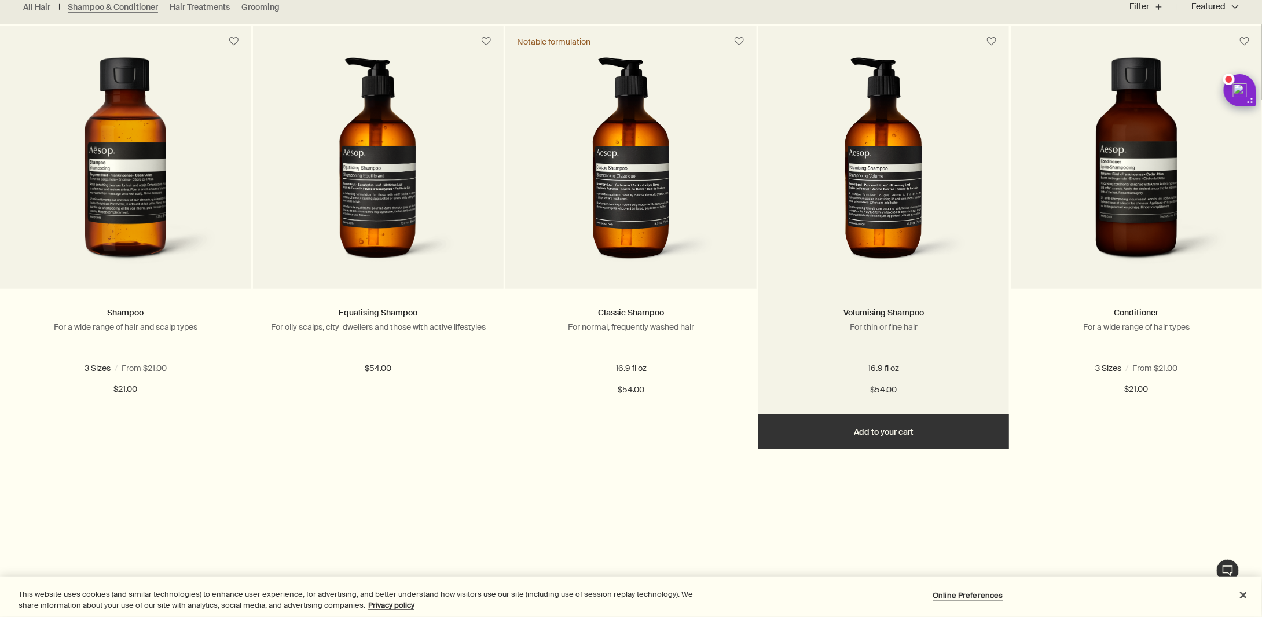
scroll to position [579, 0]
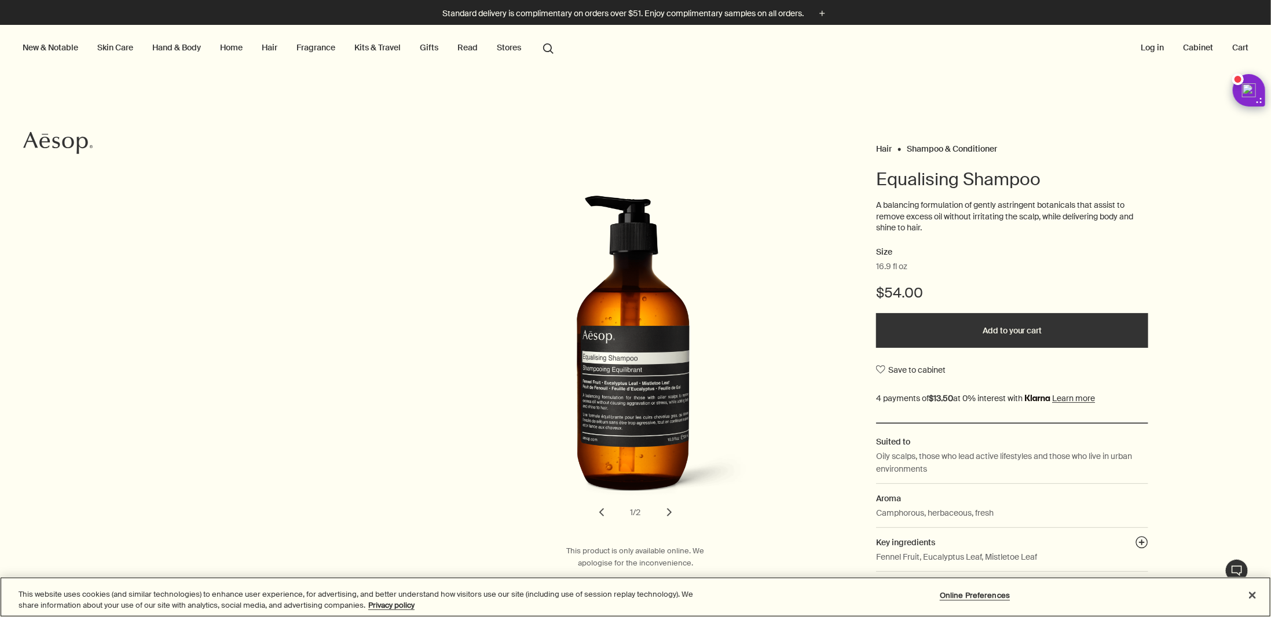
scroll to position [174, 0]
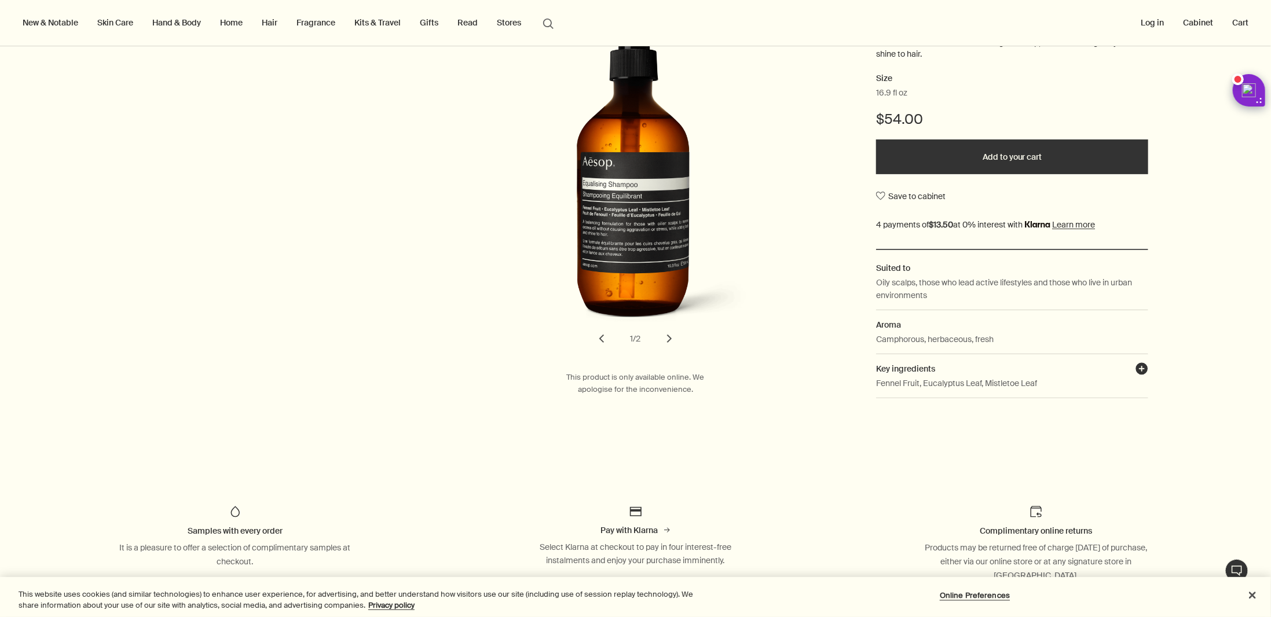
click at [1138, 365] on button "plusAndCloseWithCircle" at bounding box center [1141, 370] width 13 height 16
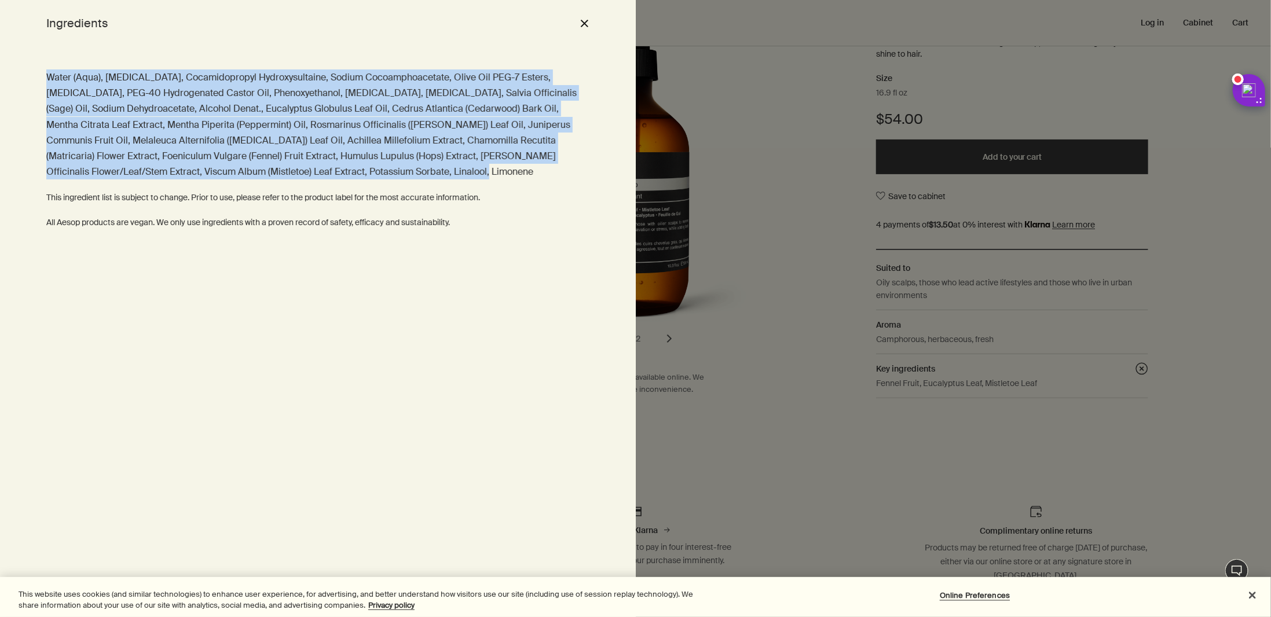
drag, startPoint x: 374, startPoint y: 177, endPoint x: 21, endPoint y: 75, distance: 367.6
click at [21, 75] on div "Water (Aqua), [MEDICAL_DATA], Cocamidopropyl Hydroxysultaine, Sodium Cocoamphoa…" at bounding box center [318, 331] width 636 height 571
copy p "Water (Aqua), [MEDICAL_DATA], Cocamidopropyl Hydroxysultaine, Sodium Cocoamphoa…"
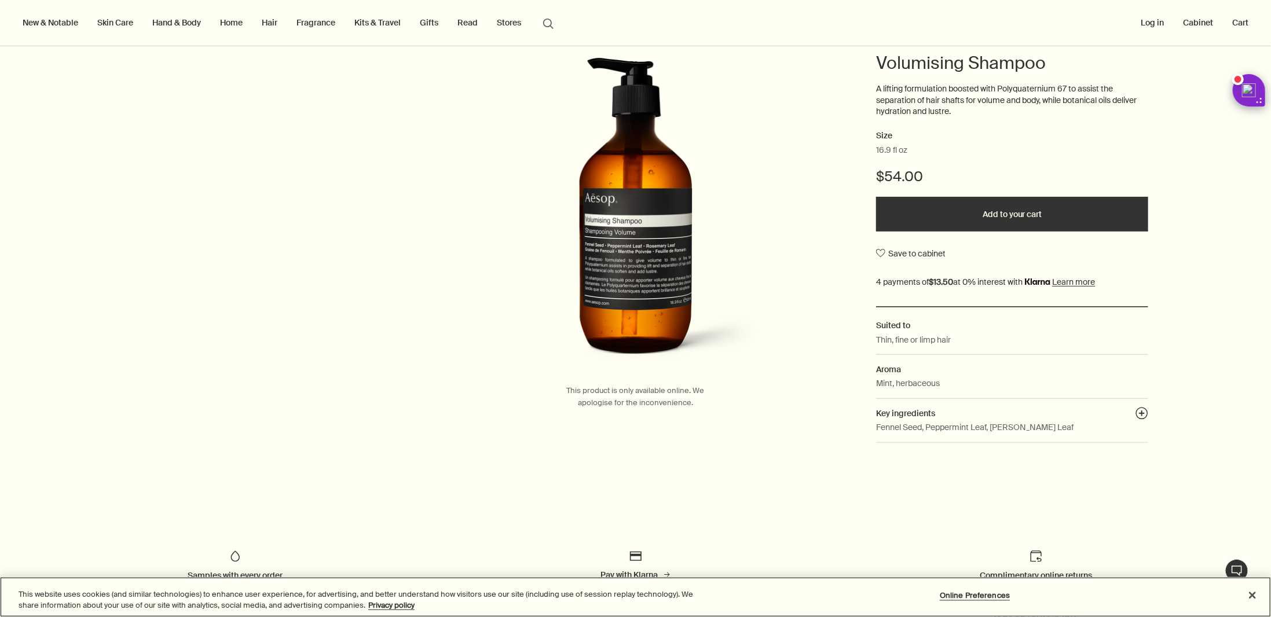
scroll to position [347, 0]
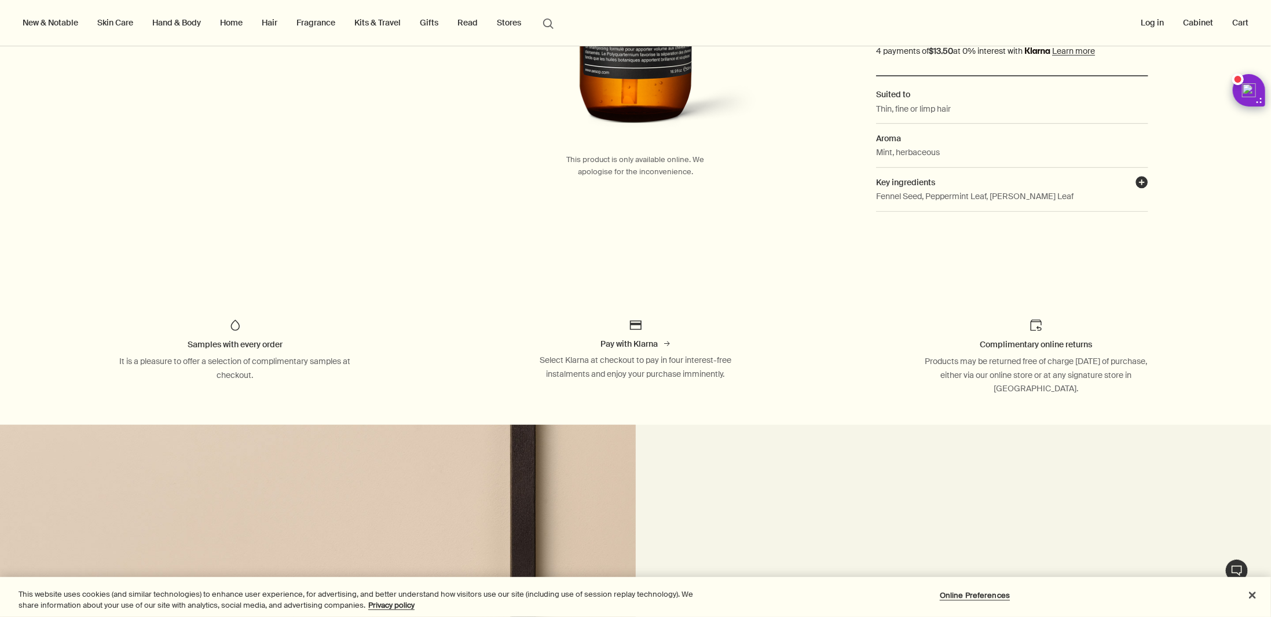
click at [1137, 179] on button "plusAndCloseWithCircle" at bounding box center [1141, 184] width 13 height 16
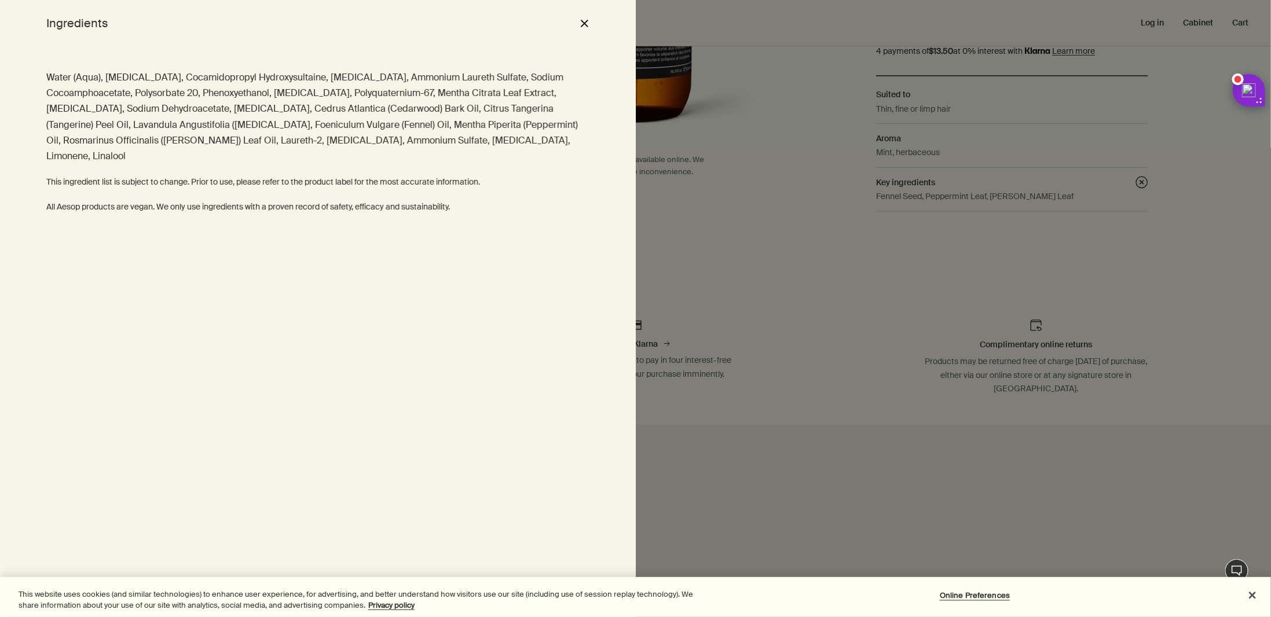
drag, startPoint x: 591, startPoint y: 137, endPoint x: 35, endPoint y: 81, distance: 558.0
click at [35, 81] on div "Water (Aqua), Sodium Laureth Sulfate, Cocamidopropyl Hydroxysultaine, Propylene…" at bounding box center [318, 331] width 636 height 571
copy p "Water (Aqua), Sodium Laureth Sulfate, Cocamidopropyl Hydroxysultaine, Propylene…"
click at [717, 173] on div at bounding box center [635, 308] width 1271 height 617
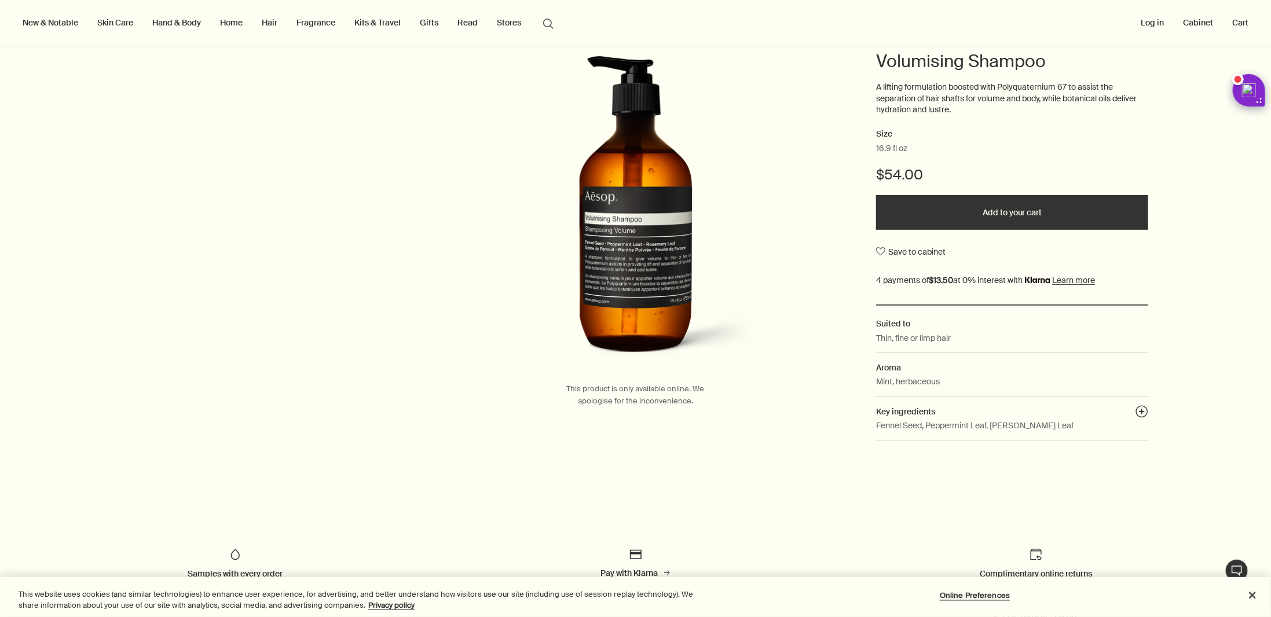
scroll to position [116, 0]
